Goal: Find specific page/section: Find specific page/section

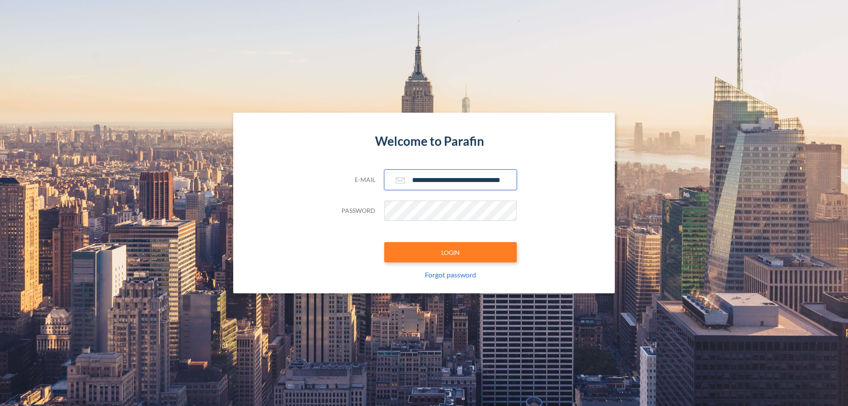
type input "**********"
click at [451, 252] on button "LOGIN" at bounding box center [450, 252] width 133 height 20
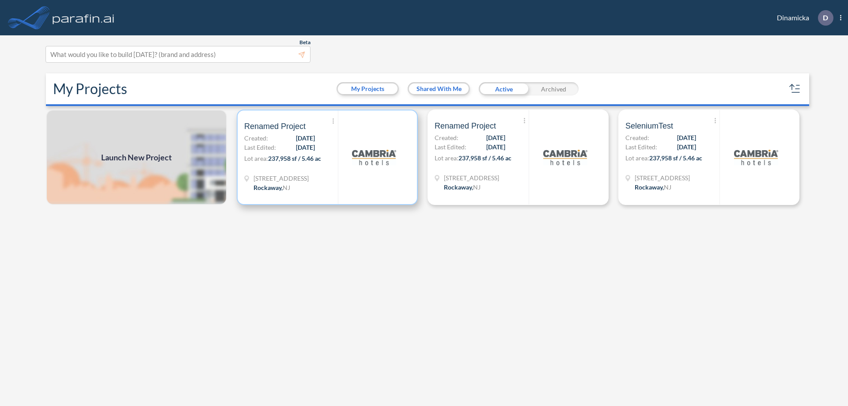
scroll to position [2, 0]
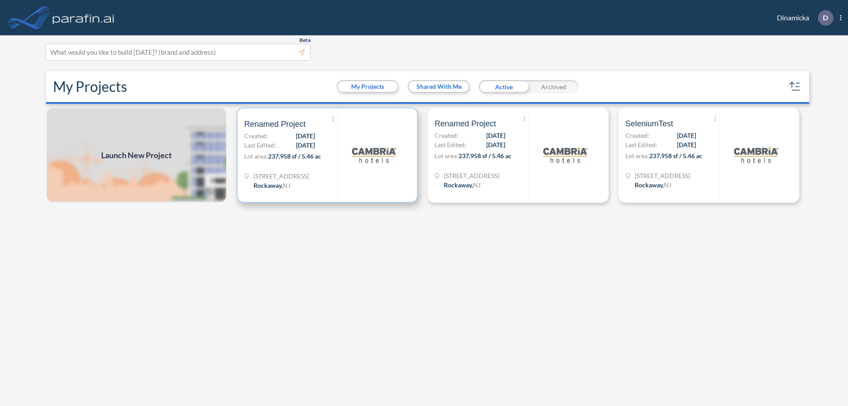
click at [327, 155] on p "Lot area: 237,958 sf / 5.46 ac" at bounding box center [291, 158] width 94 height 13
